Goal: Understand process/instructions: Learn how to perform a task or action

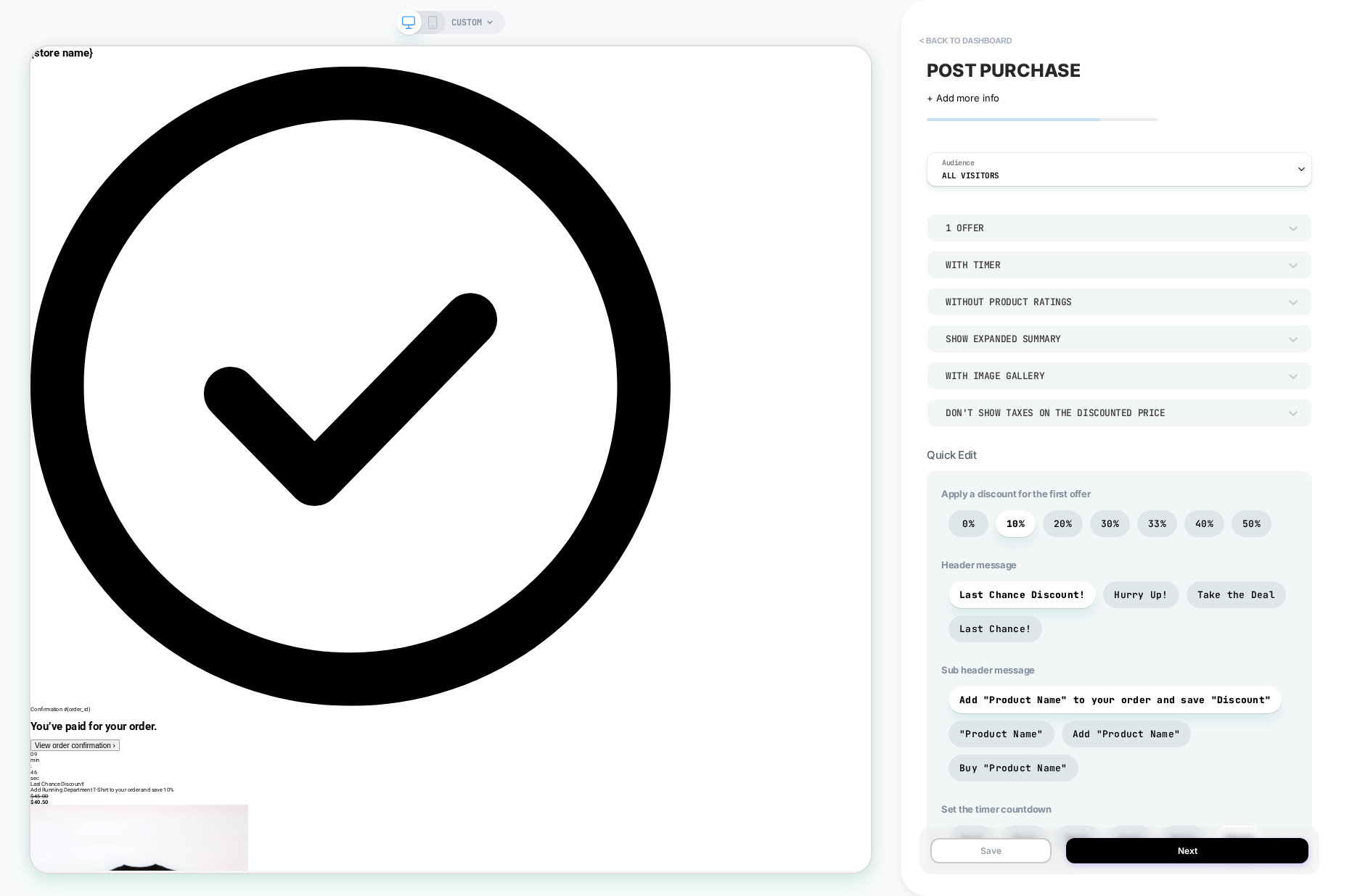
click at [114, 64] on link "{store name}" at bounding box center [72, 55] width 84 height 18
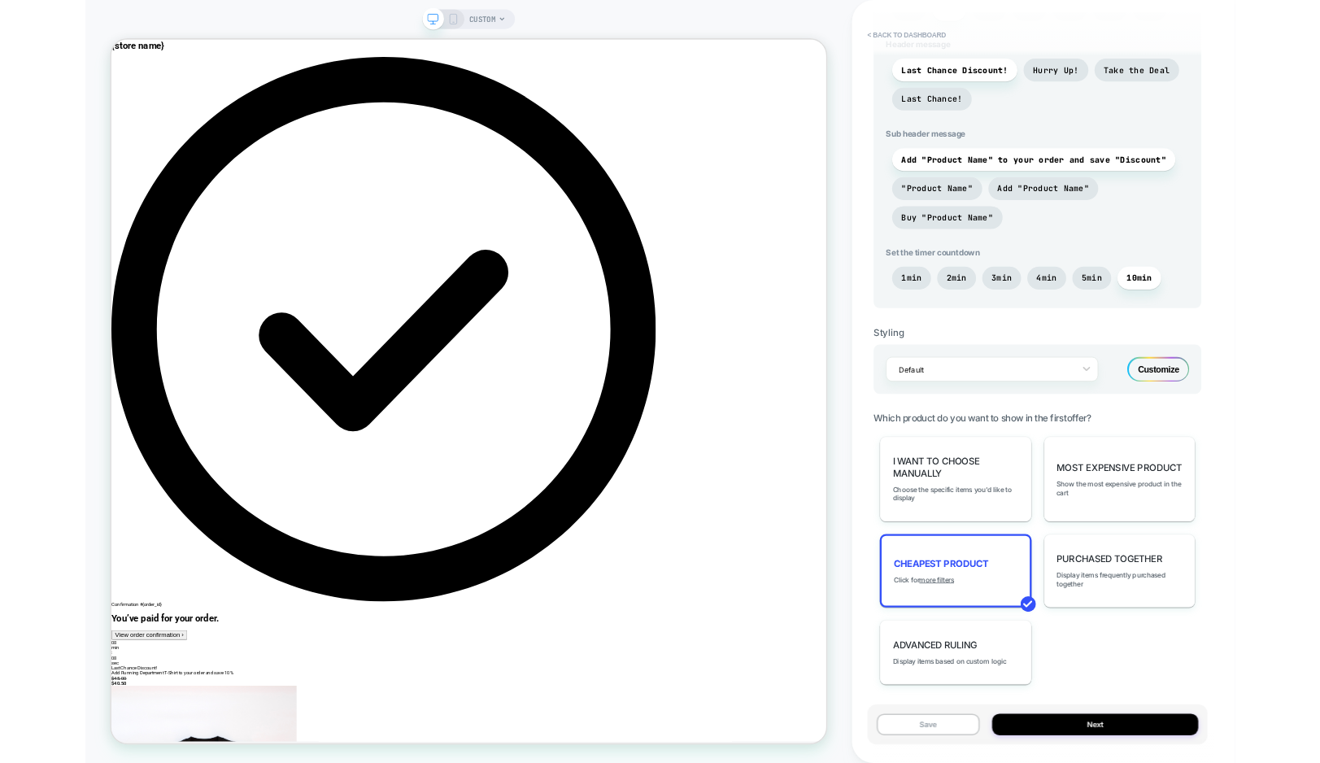
scroll to position [623, 0]
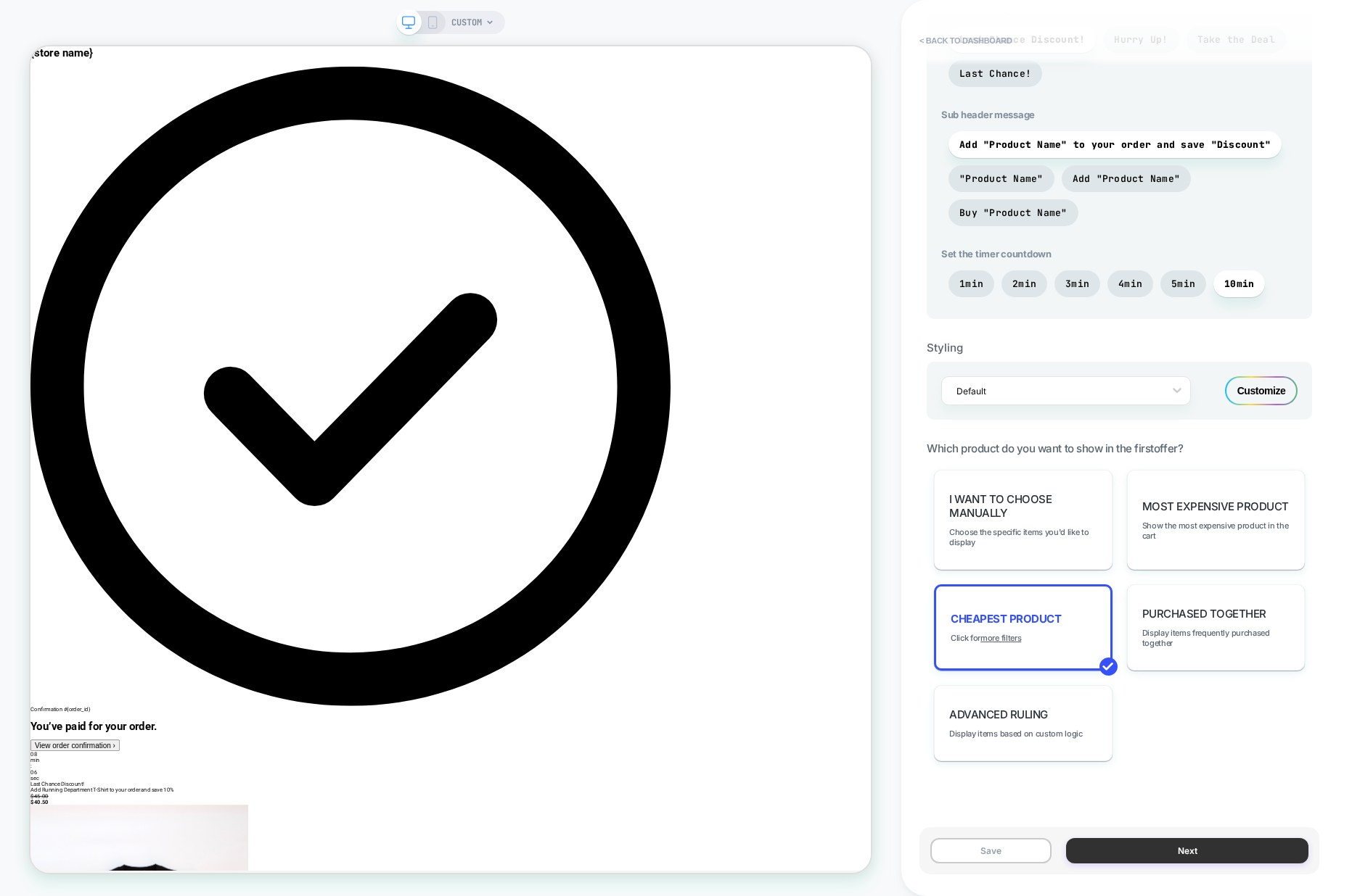
click at [1174, 839] on button "Next" at bounding box center [1187, 851] width 243 height 25
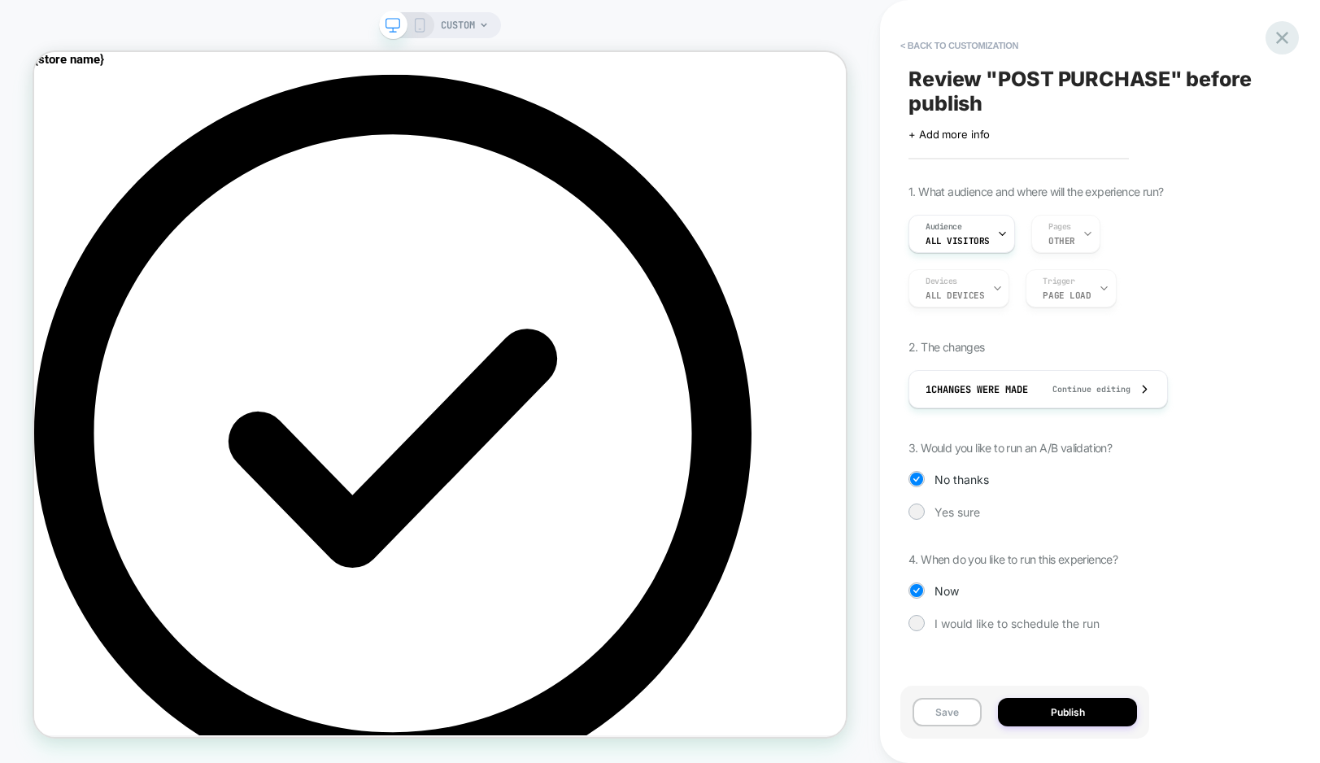
click at [1276, 33] on icon at bounding box center [1282, 38] width 22 height 22
